Goal: Answer question/provide support: Answer question/provide support

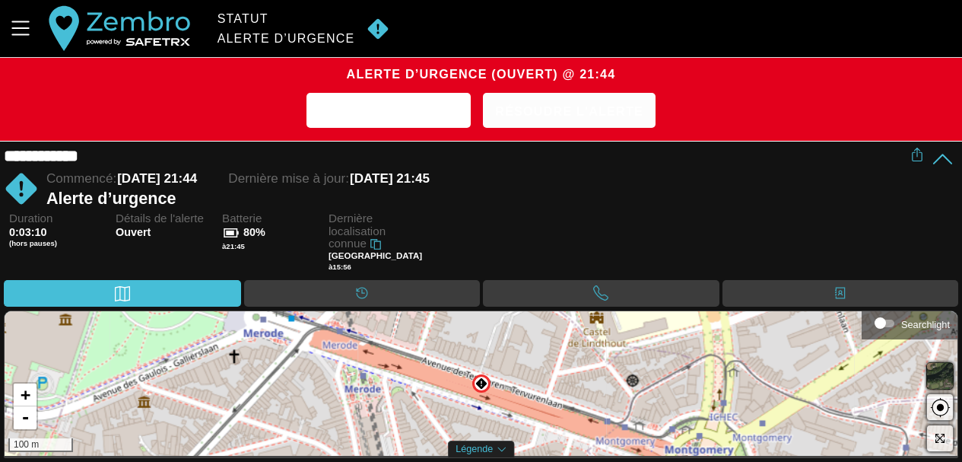
click at [551, 107] on span "Résoudre l'alerte" at bounding box center [569, 112] width 148 height 24
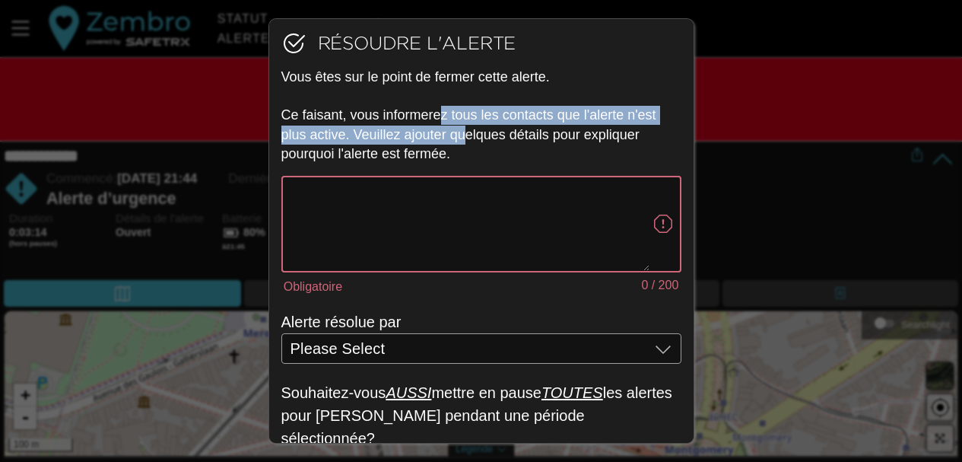
drag, startPoint x: 441, startPoint y: 113, endPoint x: 462, endPoint y: 137, distance: 31.9
click at [462, 137] on p "Vous êtes sur le point de fermer cette alerte. Ce faisant, vous informerez tous…" at bounding box center [482, 116] width 400 height 96
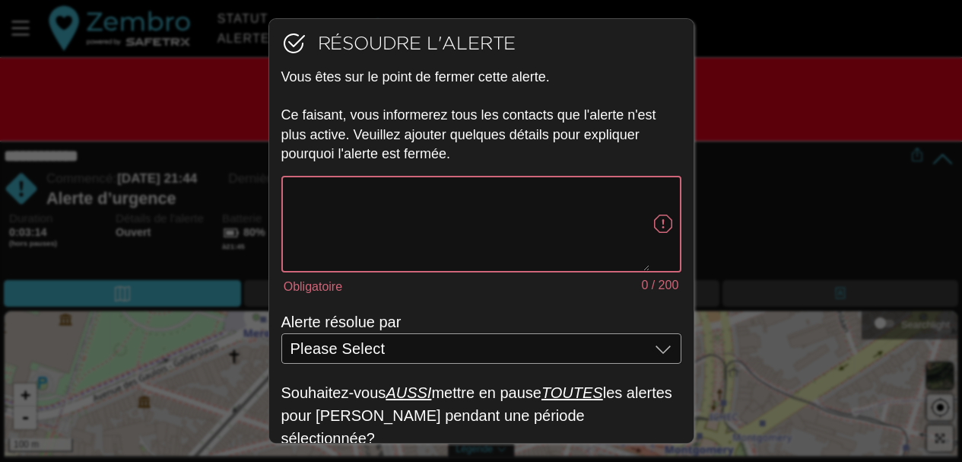
click at [407, 201] on textarea "Obligatoire 0 / 200" at bounding box center [470, 224] width 359 height 94
type textarea "Tout va bien"
click at [422, 342] on div "Please Select Please Select" at bounding box center [470, 348] width 359 height 30
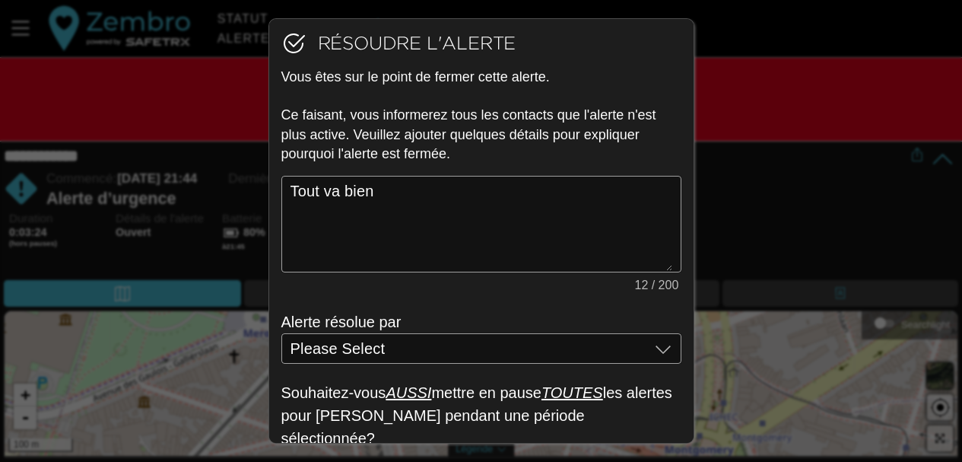
click at [447, 307] on div "Tout va bien 12 / 200" at bounding box center [482, 243] width 400 height 135
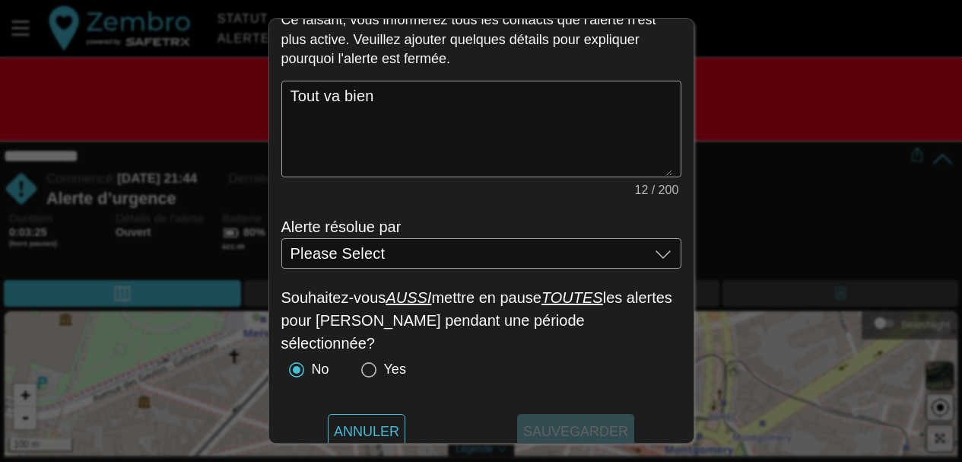
scroll to position [107, 0]
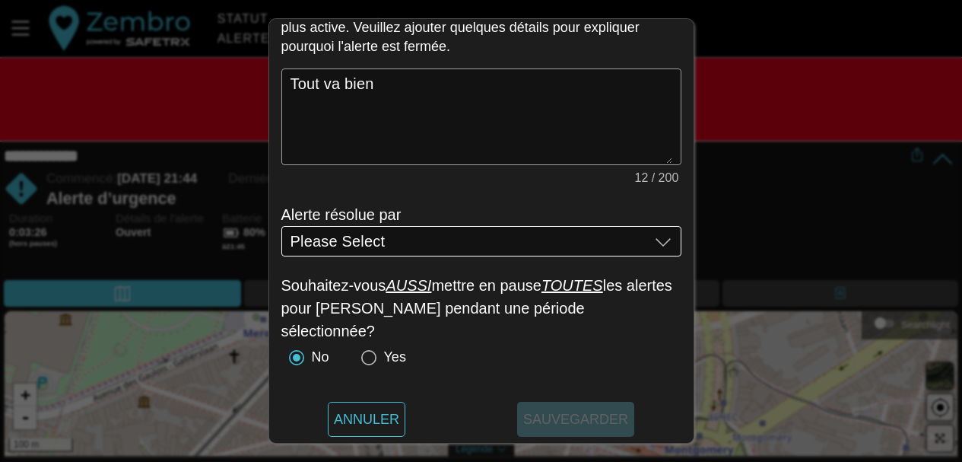
click at [474, 242] on div "Please Select Please Select" at bounding box center [470, 241] width 359 height 30
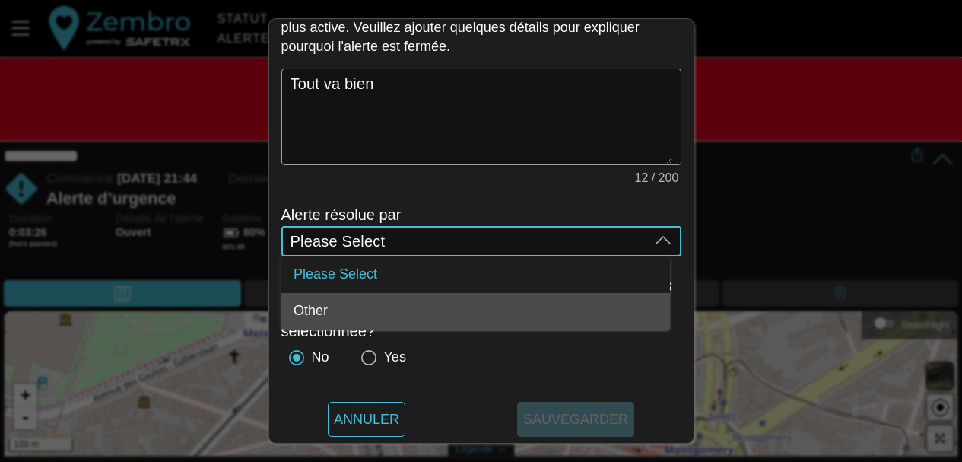
click at [434, 307] on div "Other" at bounding box center [476, 312] width 364 height 17
type input "Other"
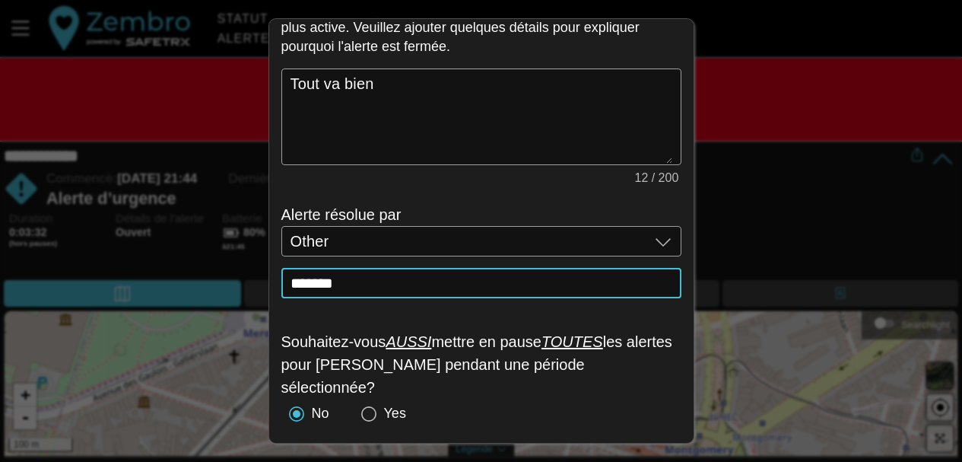
scroll to position [164, 0]
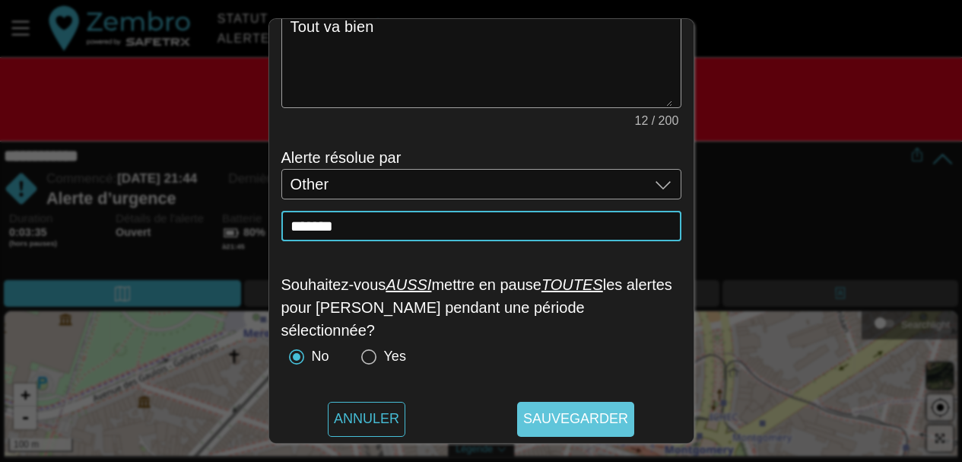
type input "*******"
click at [565, 413] on span "Sauvegarder" at bounding box center [575, 419] width 105 height 35
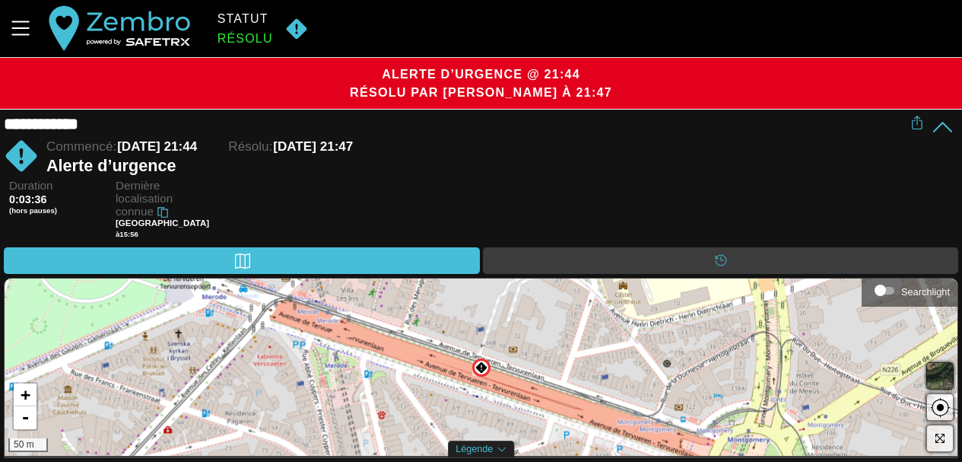
scroll to position [1, 0]
